Goal: Check status: Check status

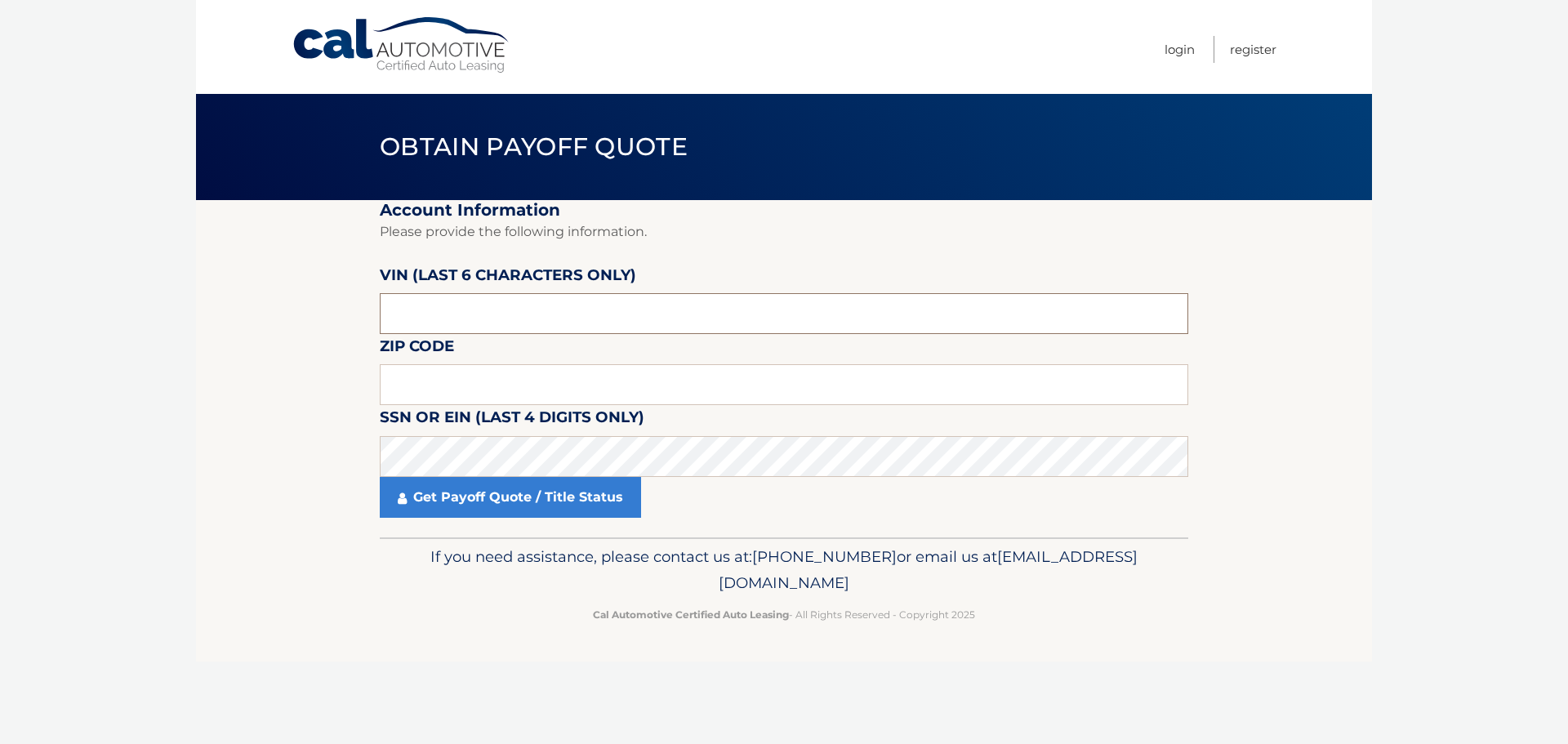
click at [600, 317] on input "text" at bounding box center [784, 313] width 809 height 41
type input "009061"
type input "19020"
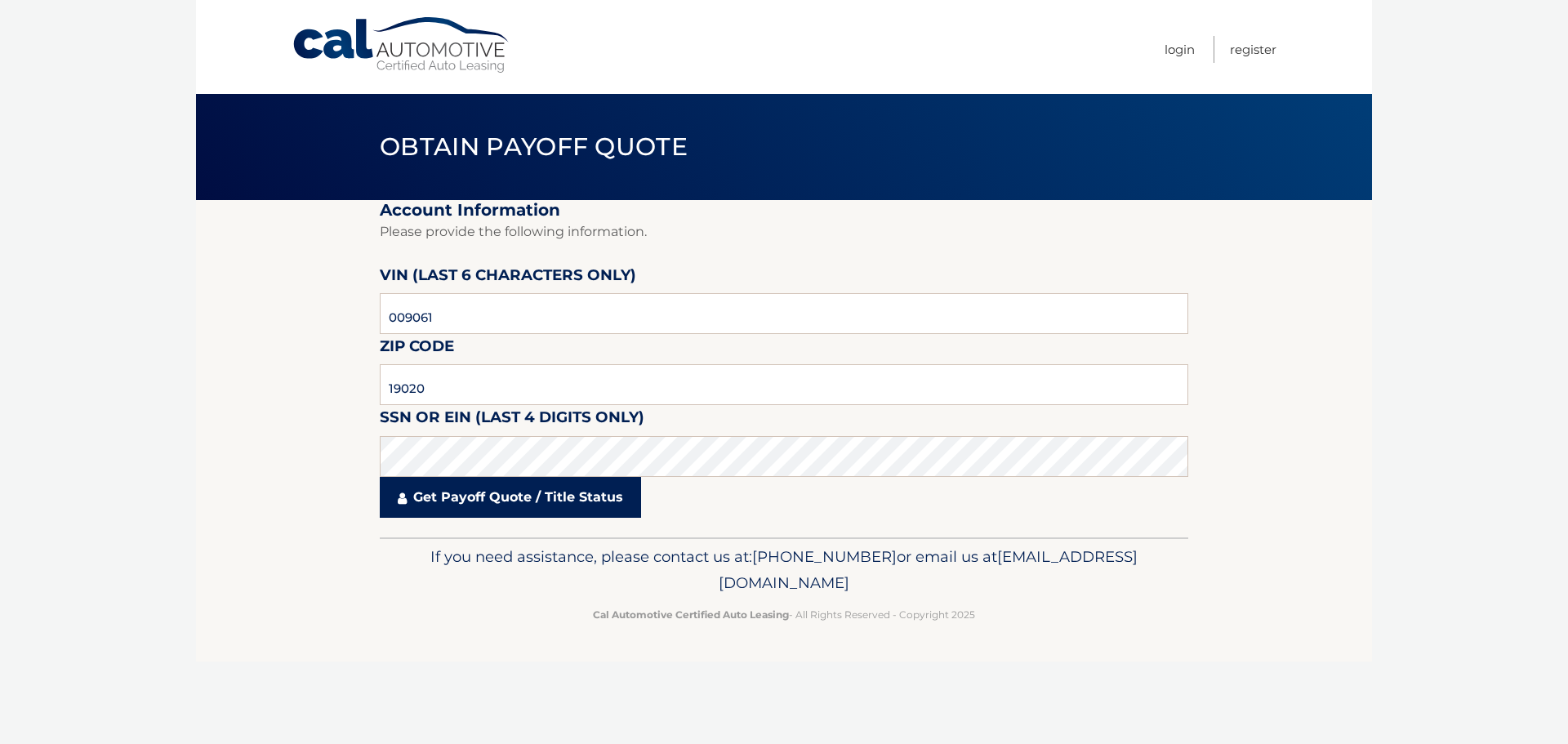
click at [475, 506] on link "Get Payoff Quote / Title Status" at bounding box center [510, 497] width 261 height 41
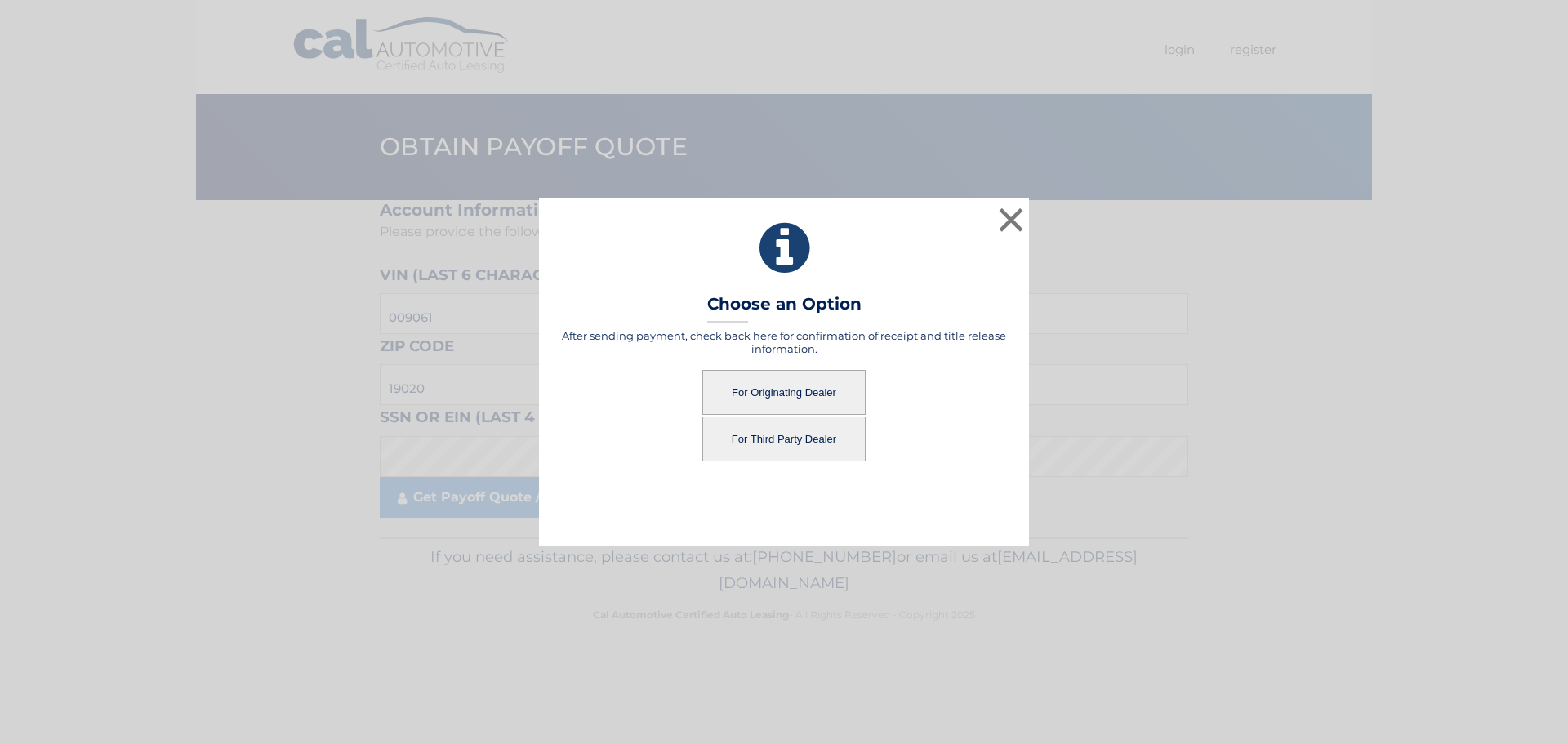
click at [805, 401] on button "For Originating Dealer" at bounding box center [784, 392] width 164 height 45
click at [770, 385] on button "For Originating Dealer" at bounding box center [784, 392] width 164 height 45
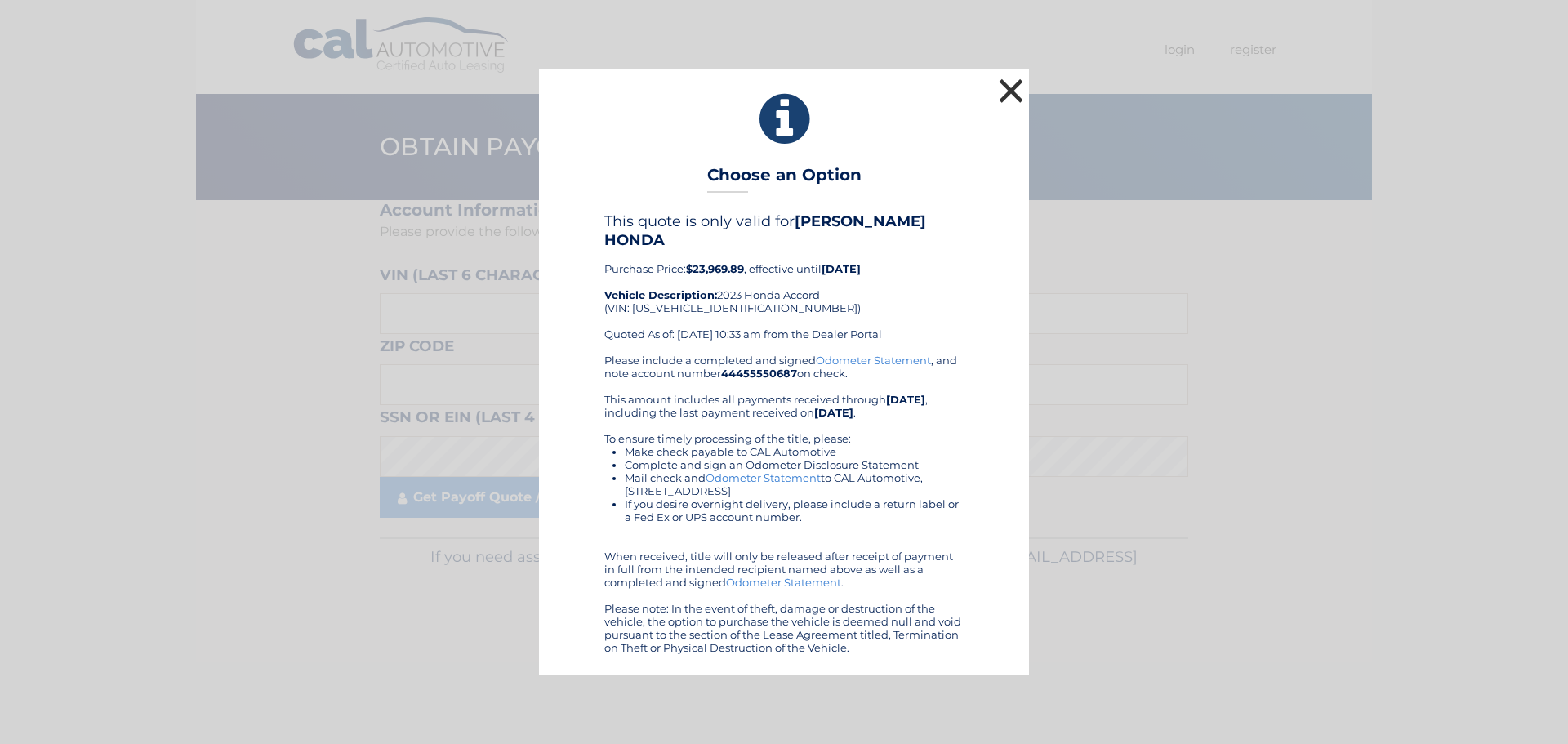
click at [1008, 91] on button "×" at bounding box center [1011, 91] width 33 height 33
